Goal: Transaction & Acquisition: Purchase product/service

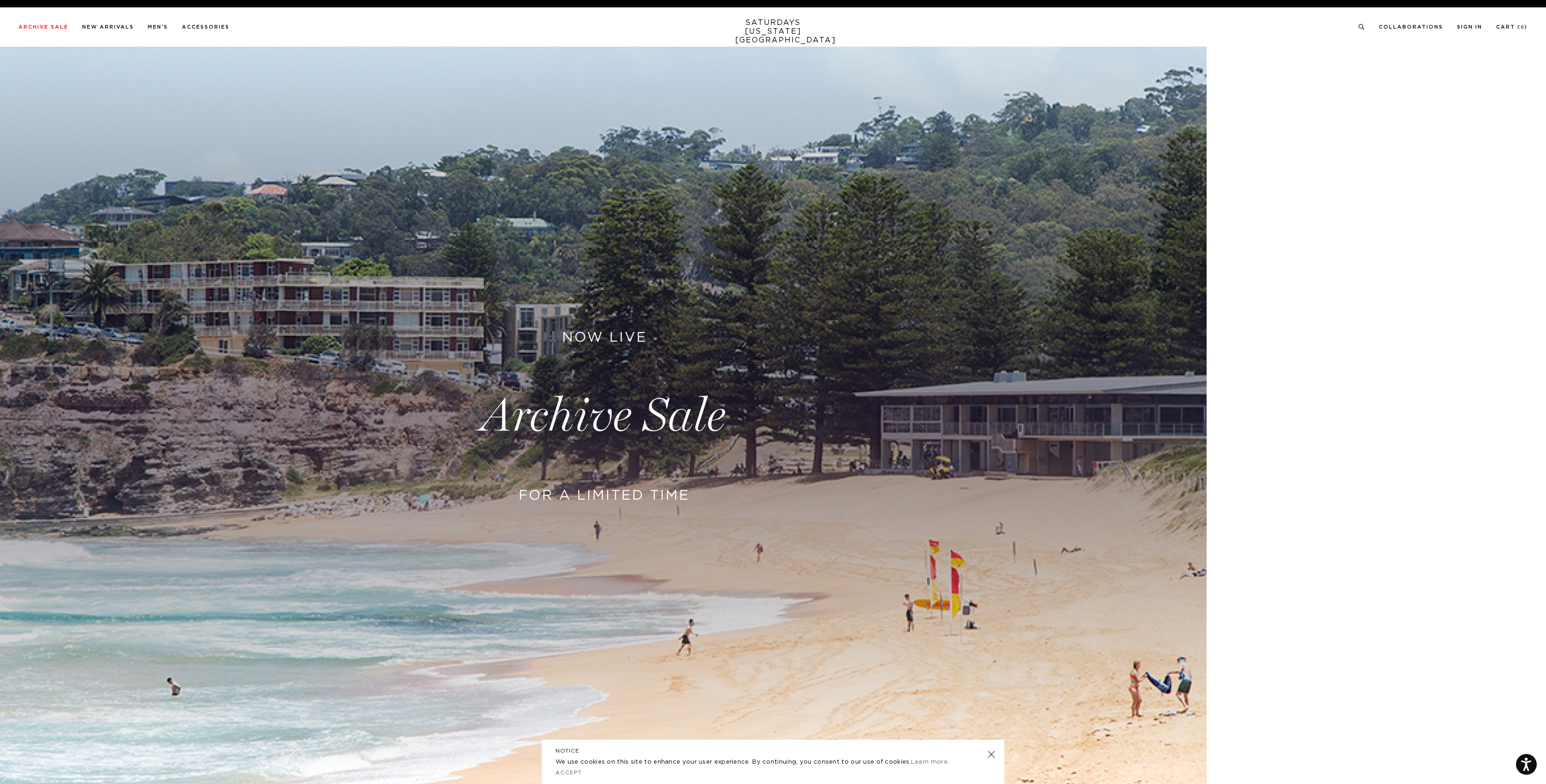
click at [1360, 29] on icon at bounding box center [1361, 27] width 7 height 6
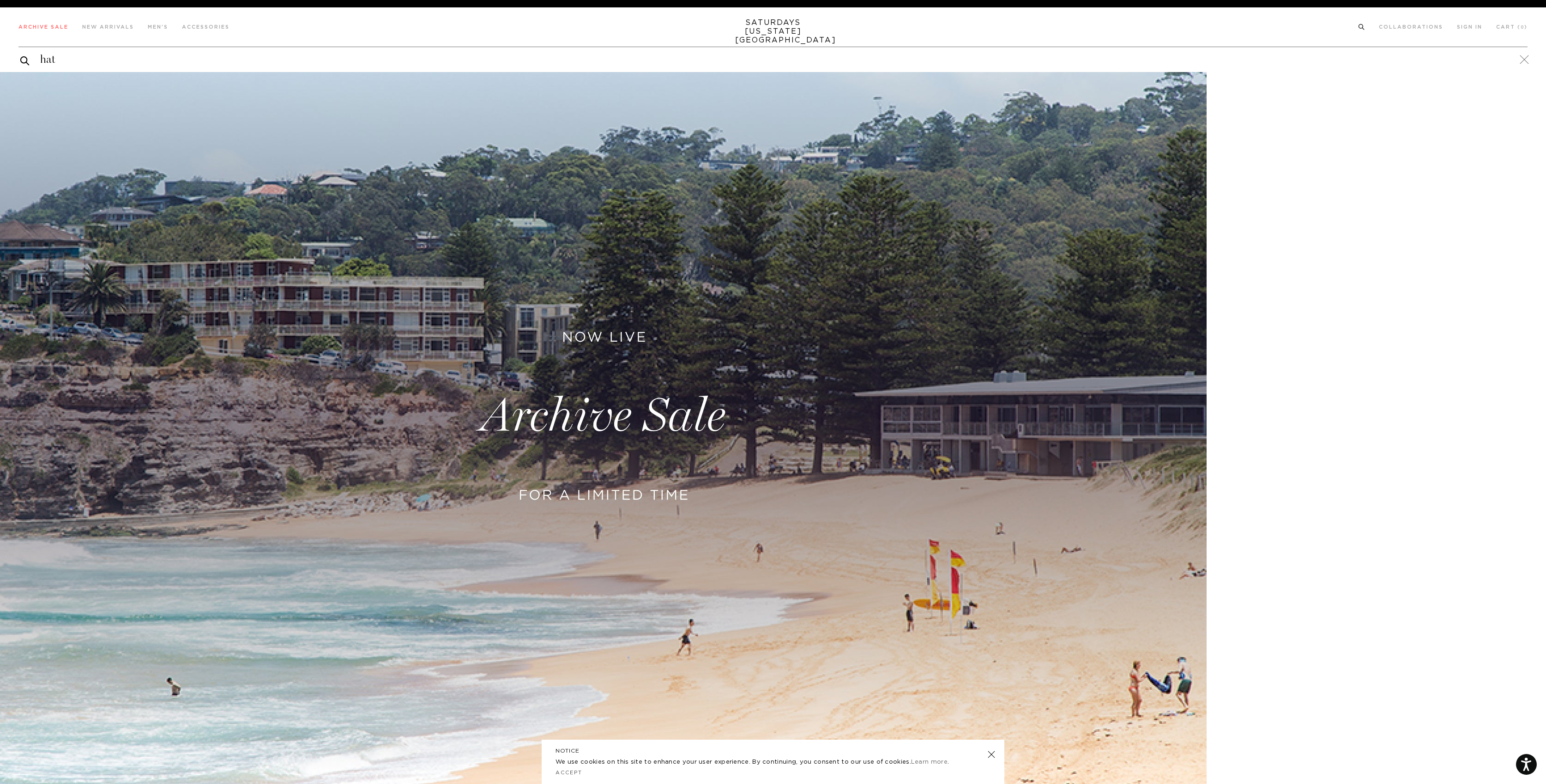
type input "hat"
click at [25, 60] on button "submit" at bounding box center [25, 60] width 10 height 11
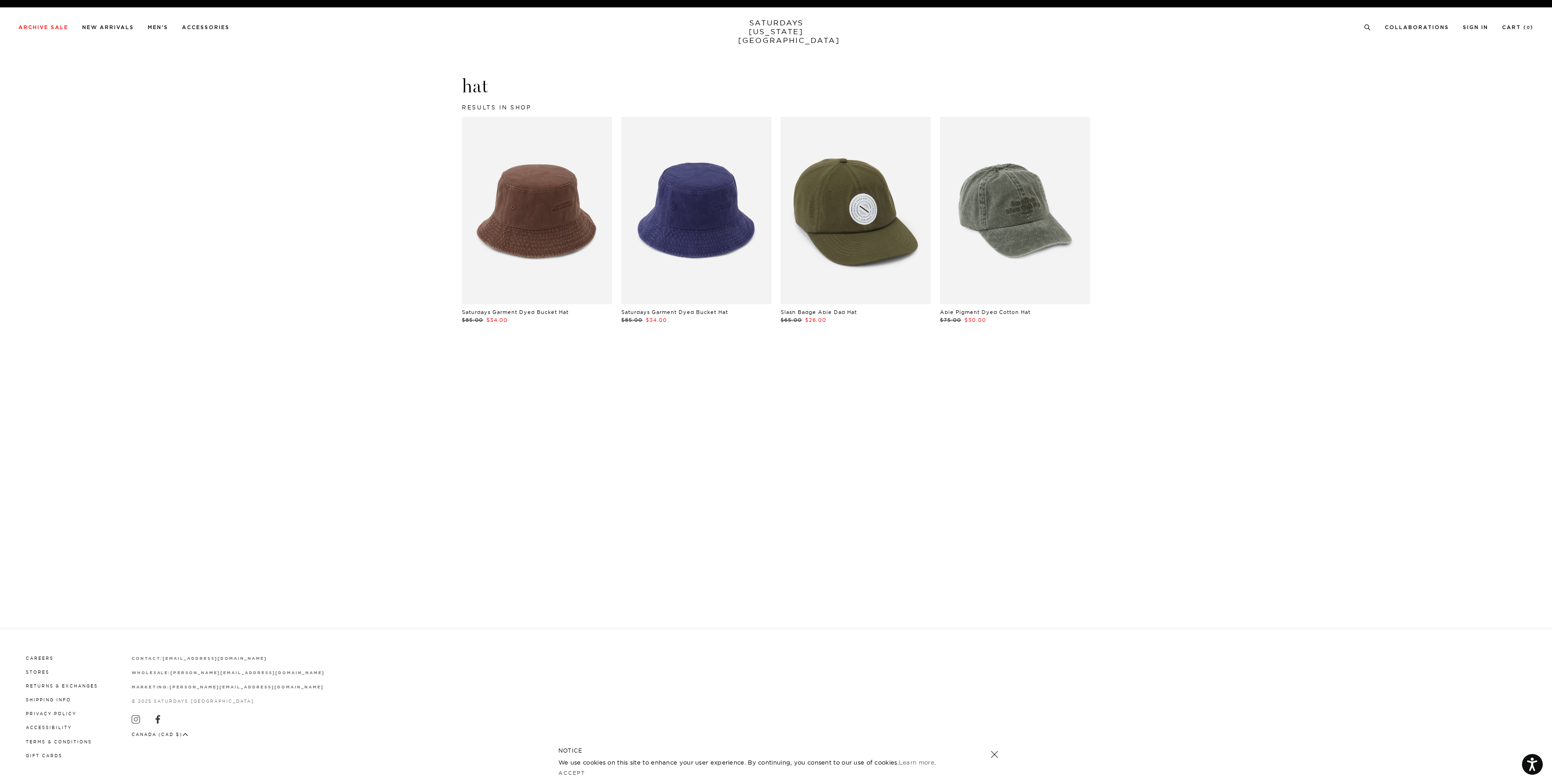
click at [1044, 213] on link at bounding box center [1015, 211] width 150 height 188
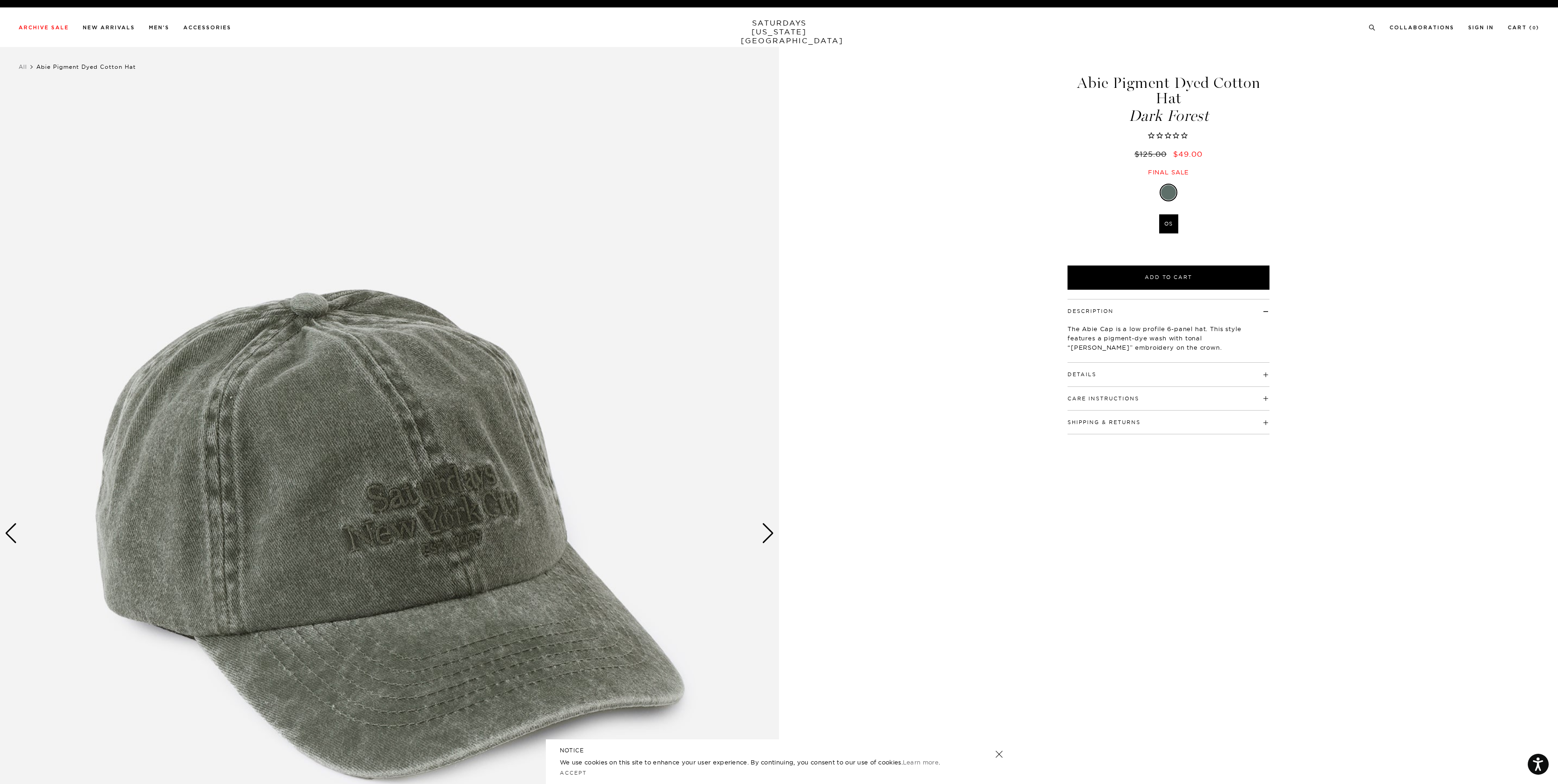
click at [765, 531] on div "Next slide" at bounding box center [768, 533] width 13 height 20
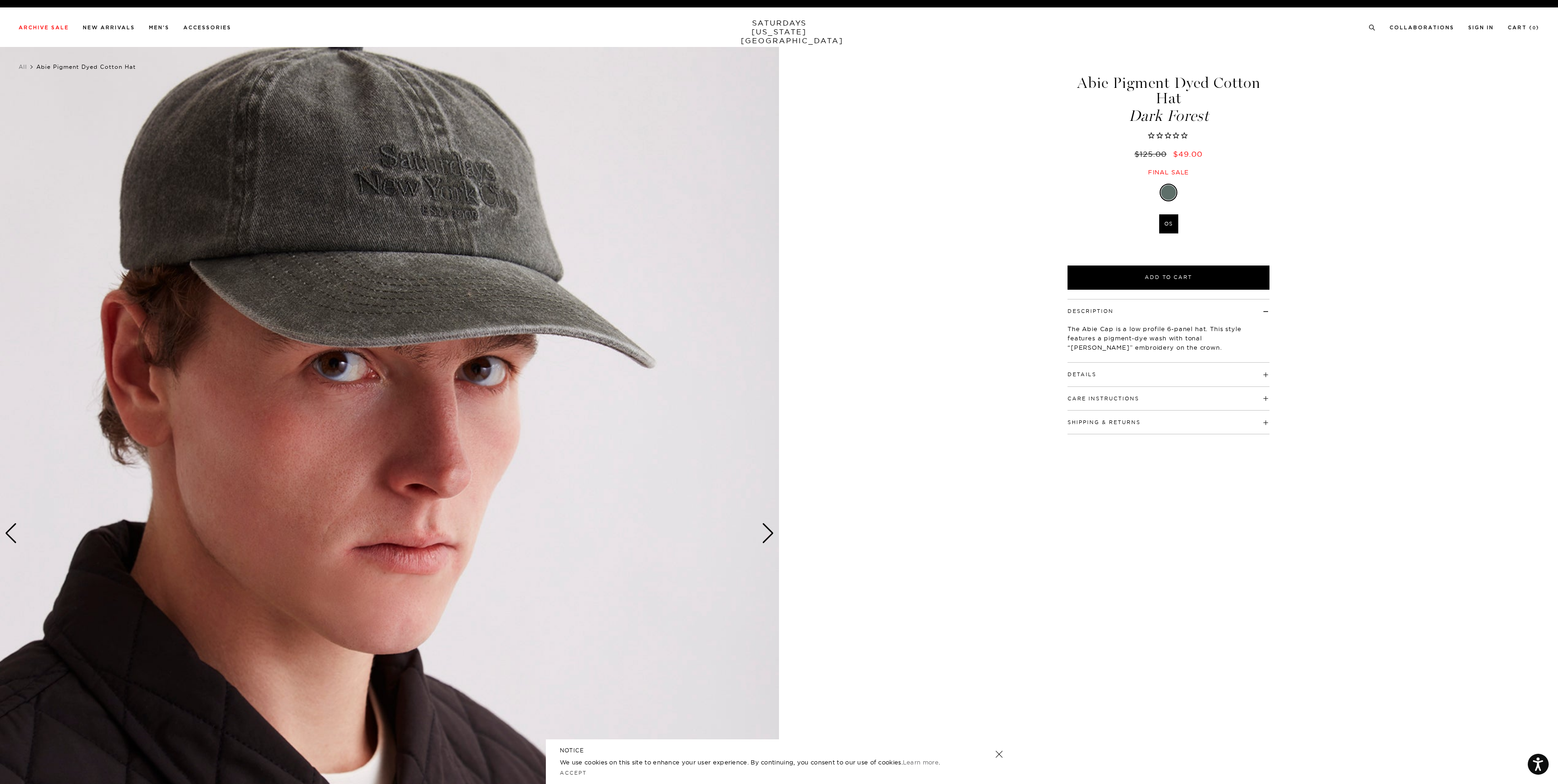
click at [767, 532] on div "Next slide" at bounding box center [768, 533] width 13 height 20
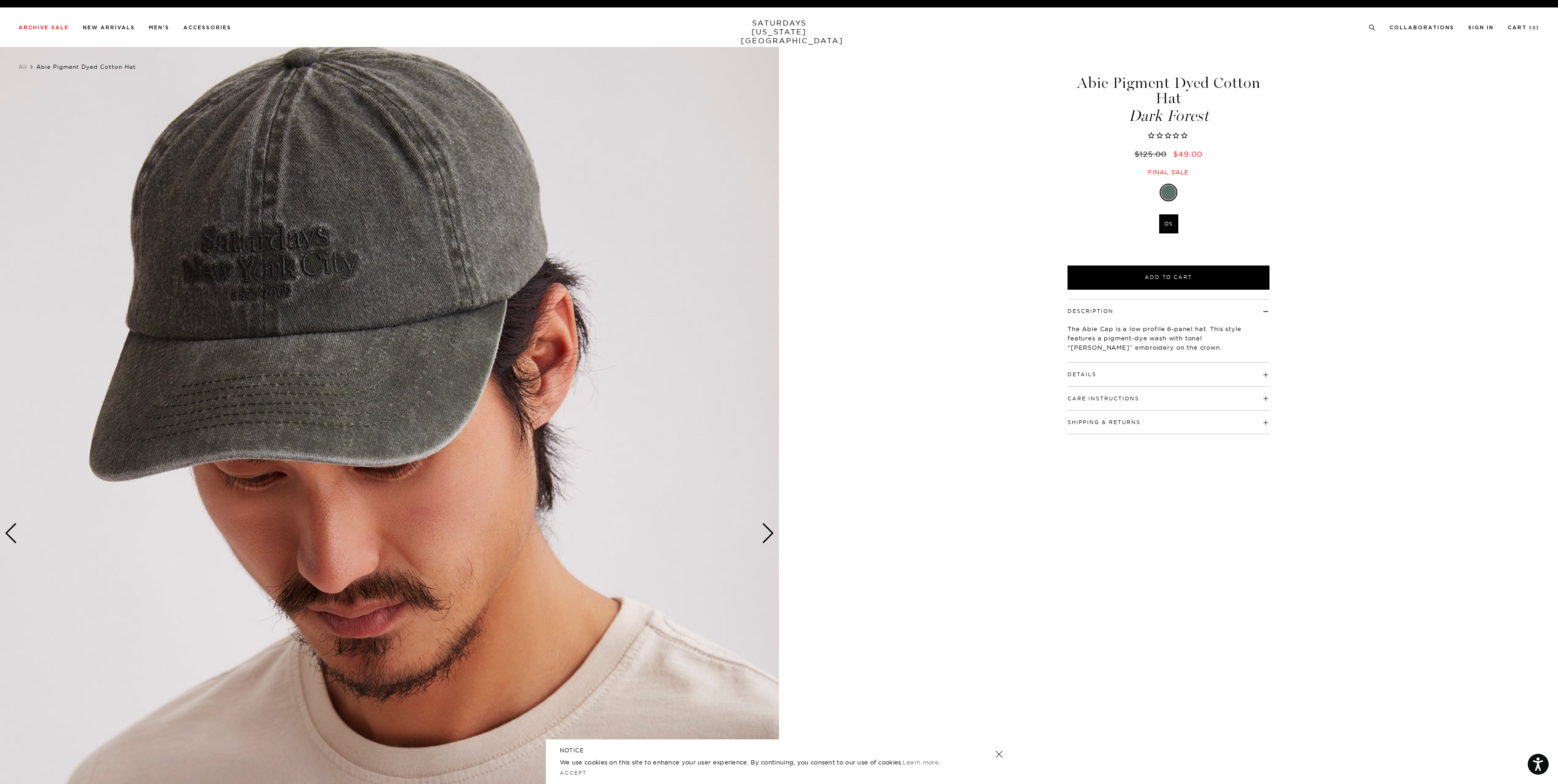
click at [767, 532] on div "Next slide" at bounding box center [768, 533] width 13 height 20
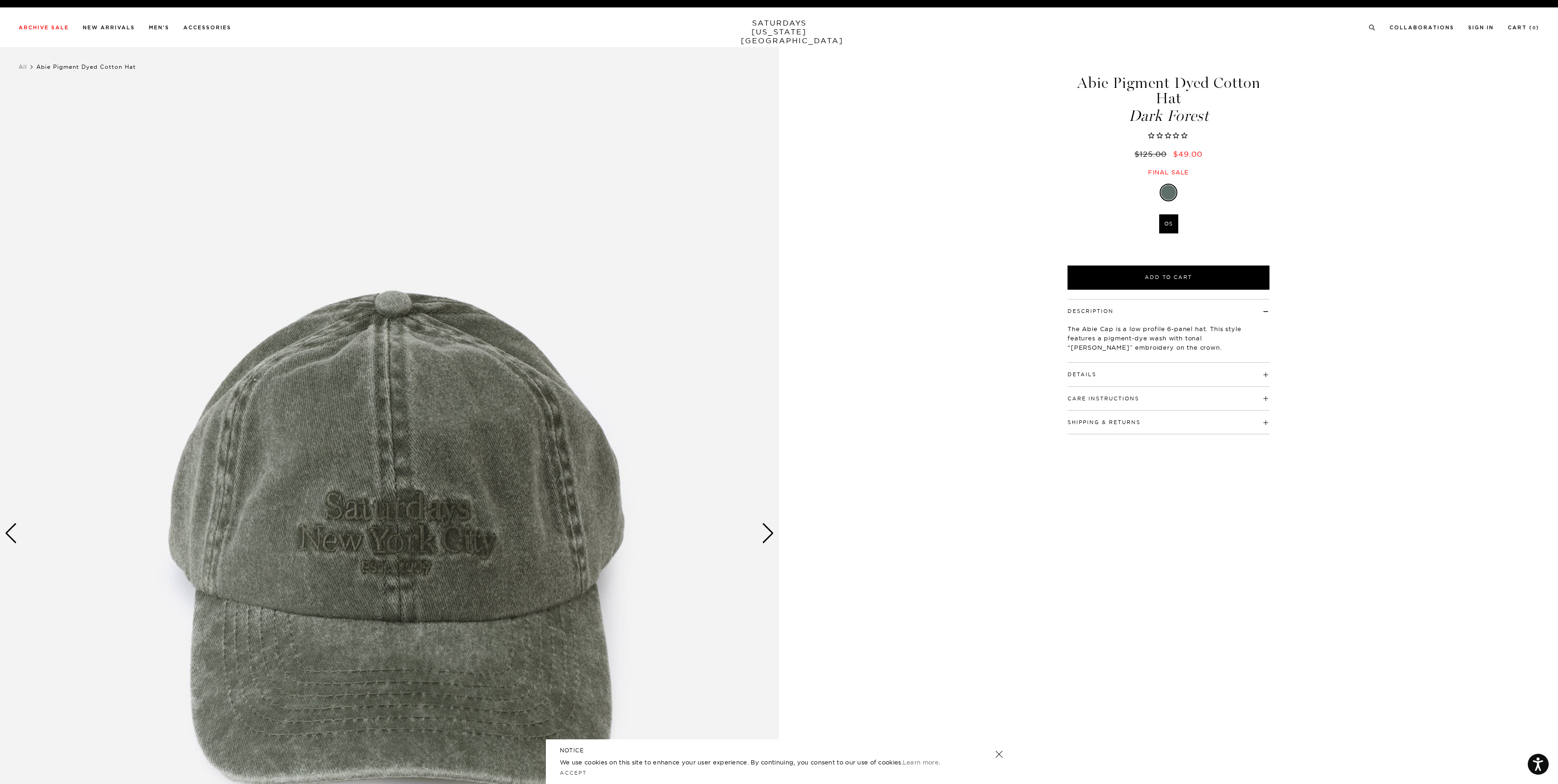
click at [767, 532] on div "Next slide" at bounding box center [768, 533] width 13 height 20
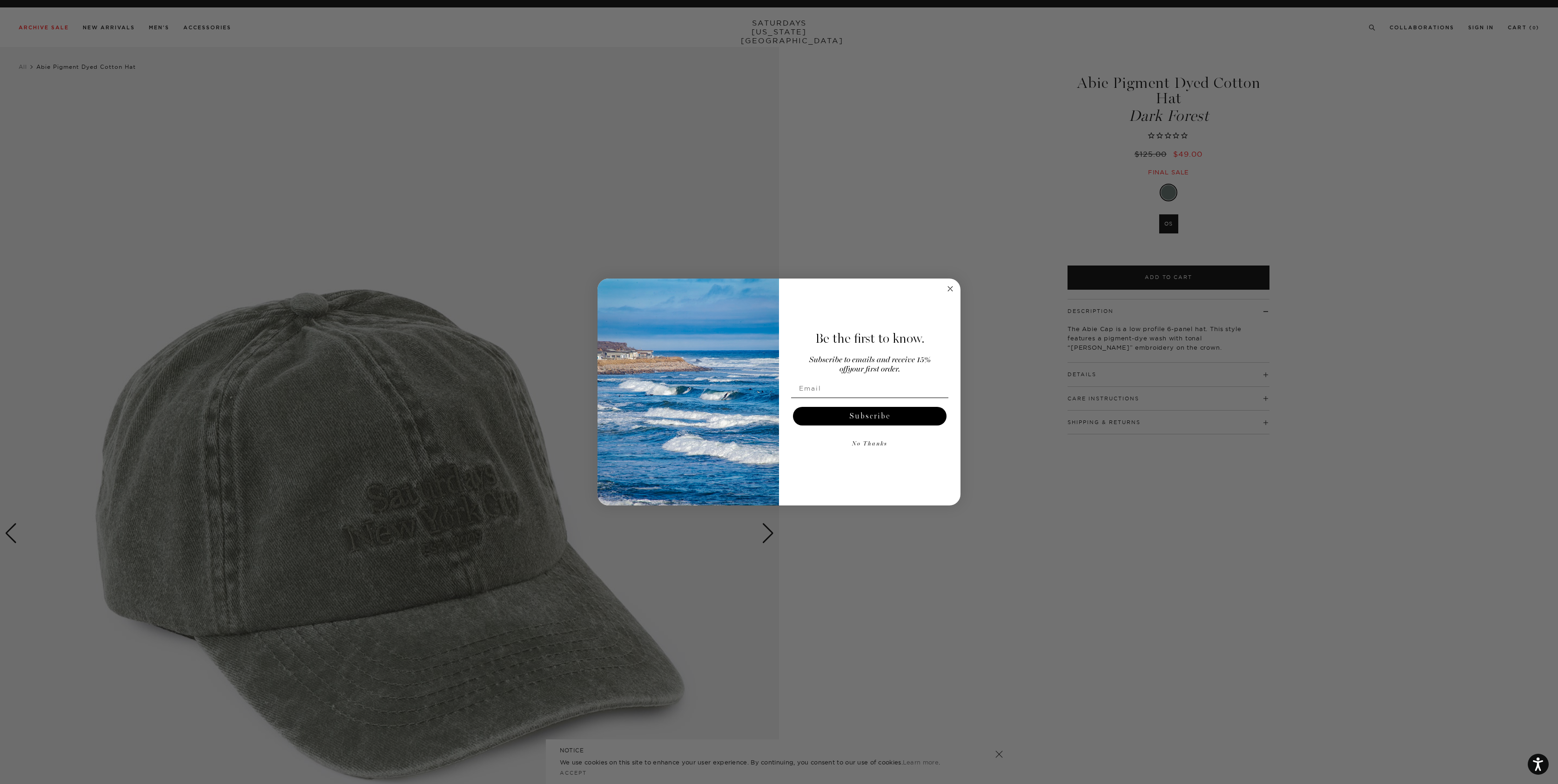
click at [949, 290] on circle "Close dialog" at bounding box center [950, 288] width 11 height 11
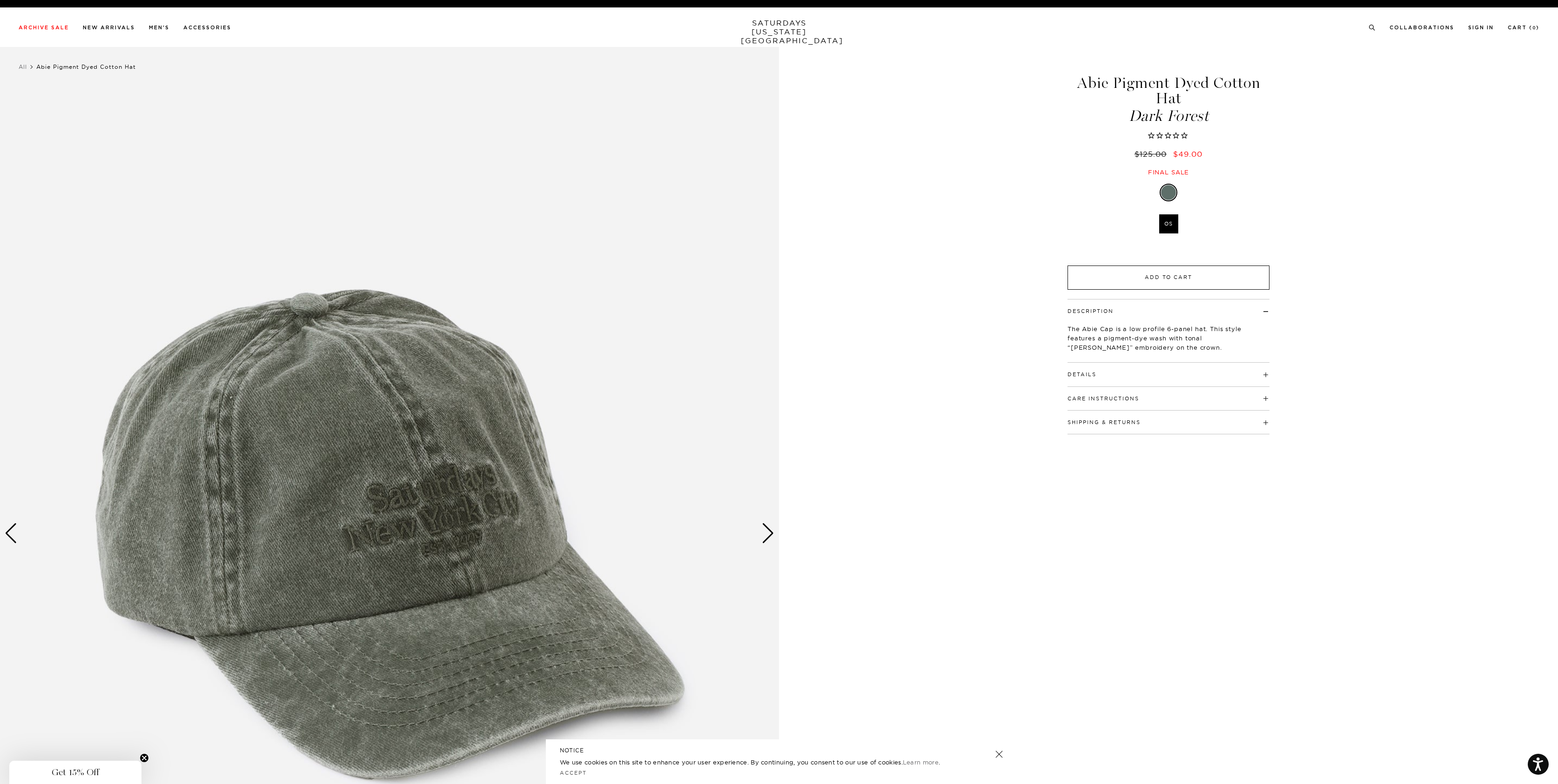
click at [1174, 277] on button "Add to Cart" at bounding box center [1168, 277] width 202 height 24
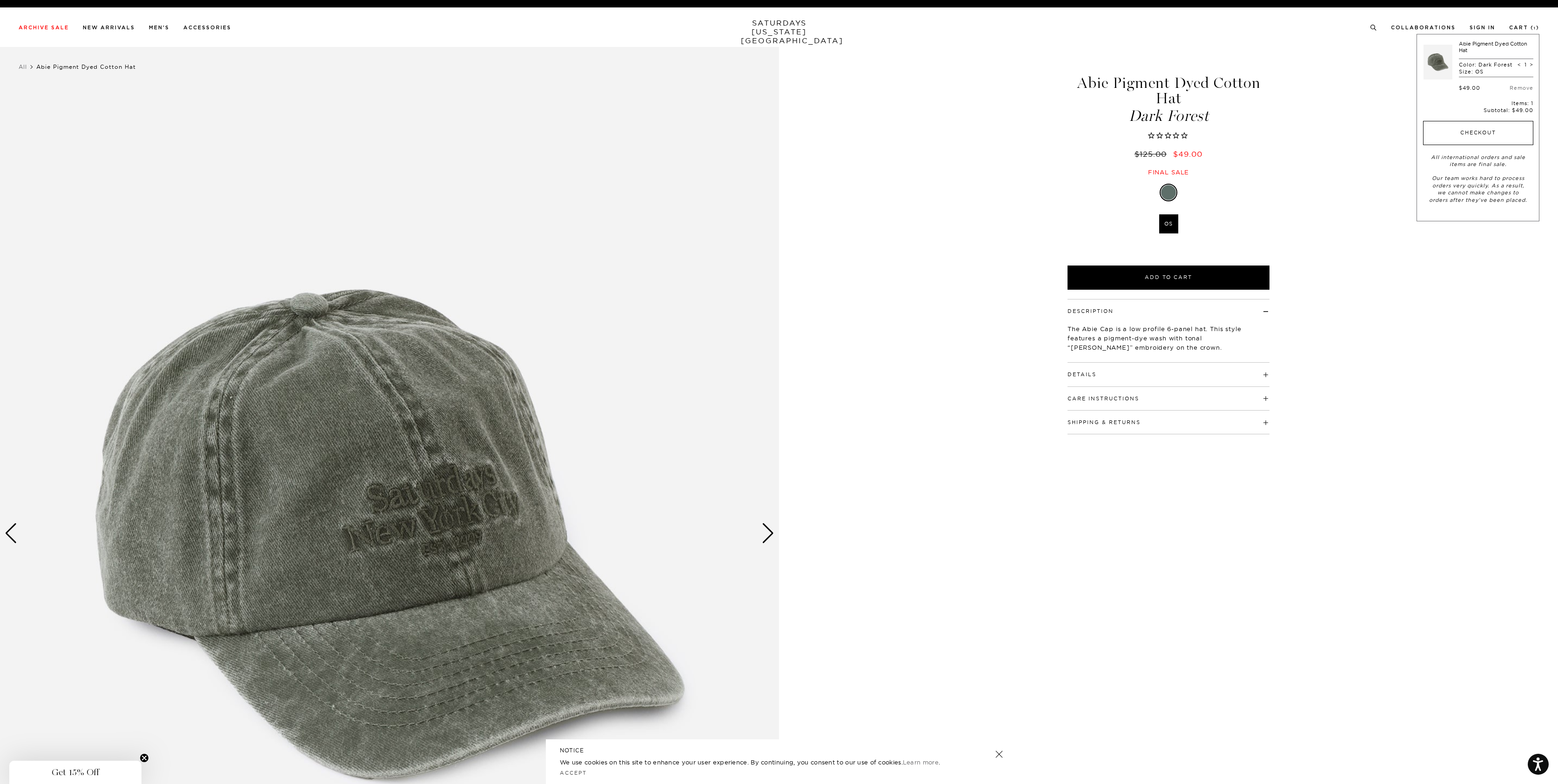
click at [1470, 133] on button "Checkout" at bounding box center [1478, 132] width 110 height 24
